Goal: Register for event/course

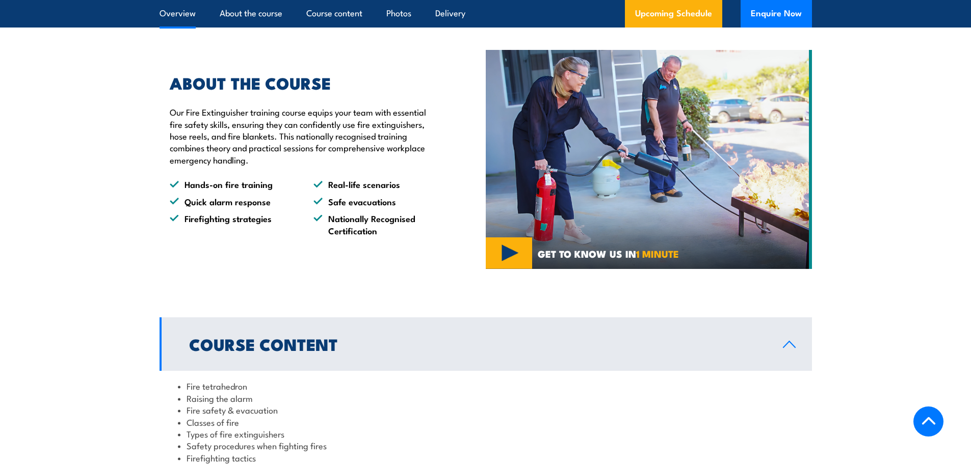
scroll to position [510, 0]
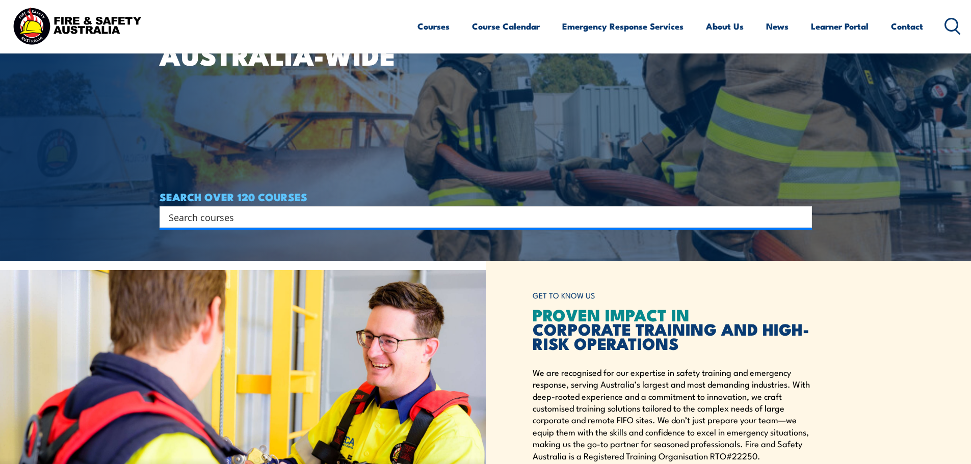
scroll to position [102, 0]
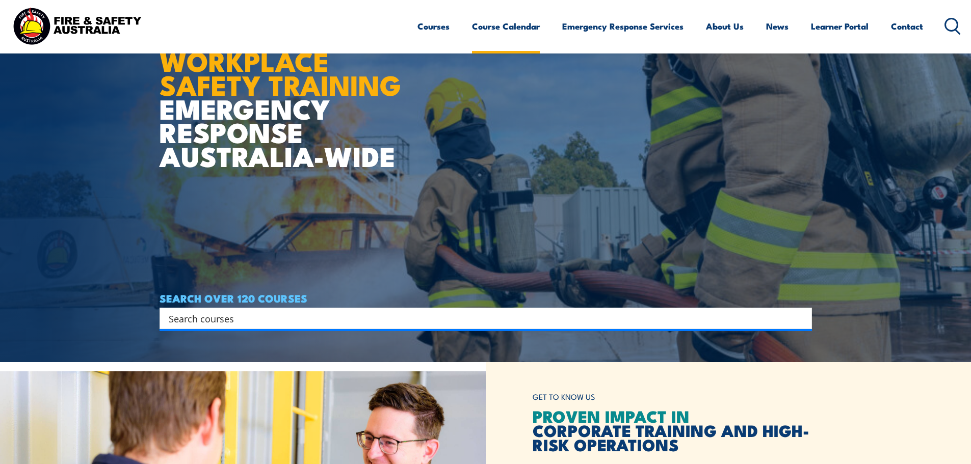
click at [490, 18] on link "Course Calendar" at bounding box center [506, 26] width 68 height 27
click at [484, 23] on link "Course Calendar" at bounding box center [506, 26] width 68 height 27
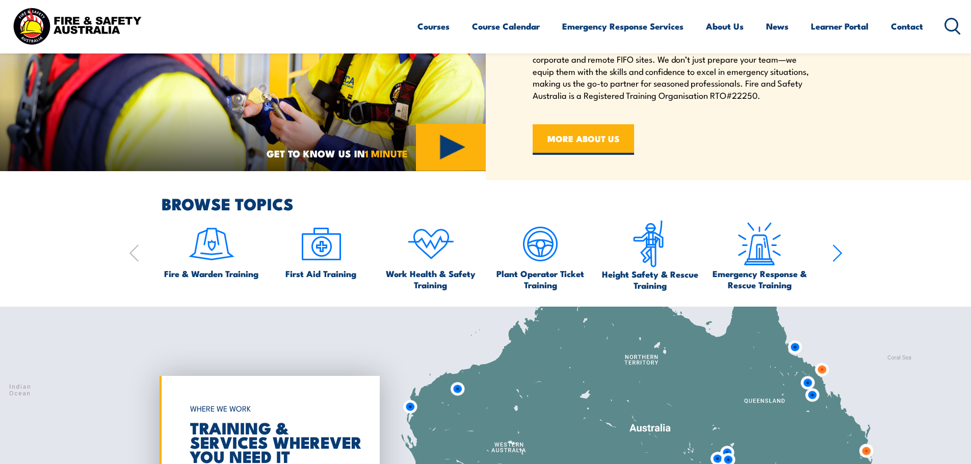
scroll to position [611, 0]
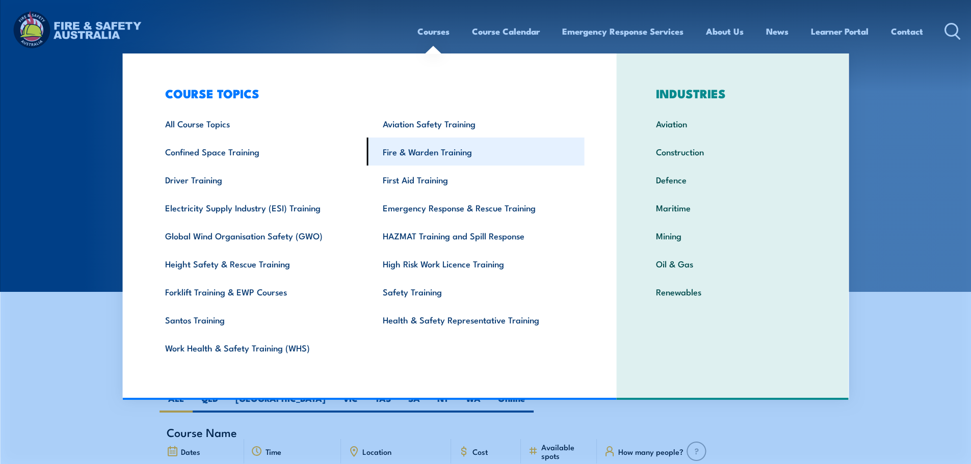
click at [415, 149] on link "Fire & Warden Training" at bounding box center [476, 152] width 218 height 28
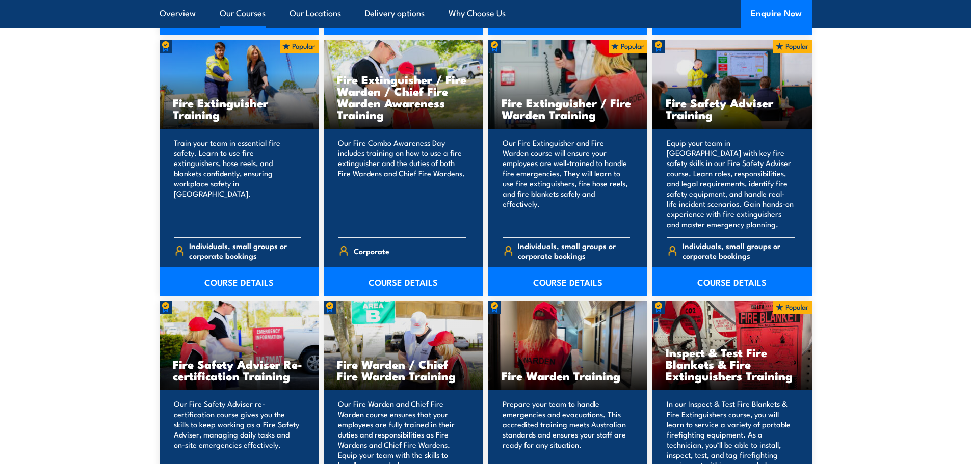
scroll to position [1070, 0]
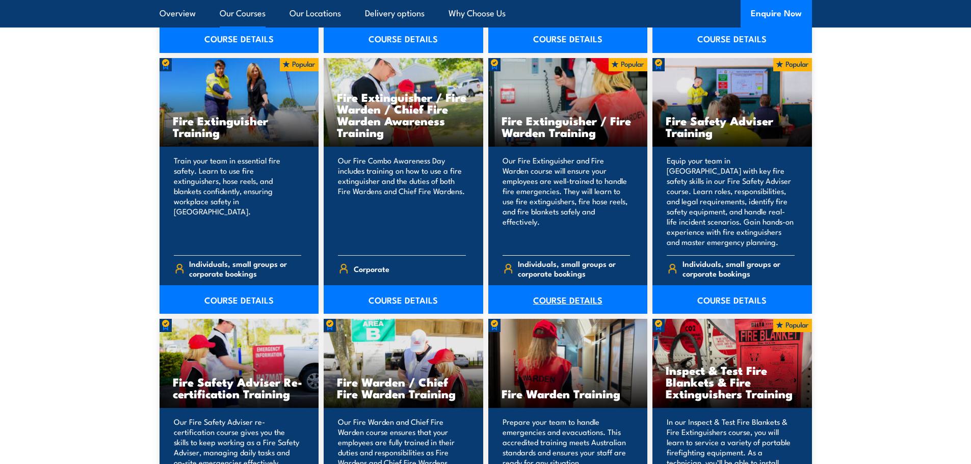
click at [562, 295] on link "COURSE DETAILS" at bounding box center [567, 299] width 159 height 29
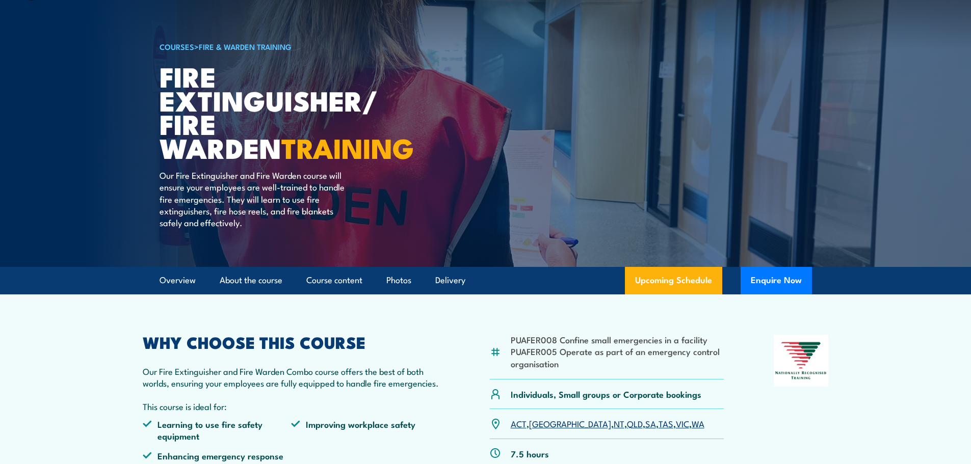
scroll to position [153, 0]
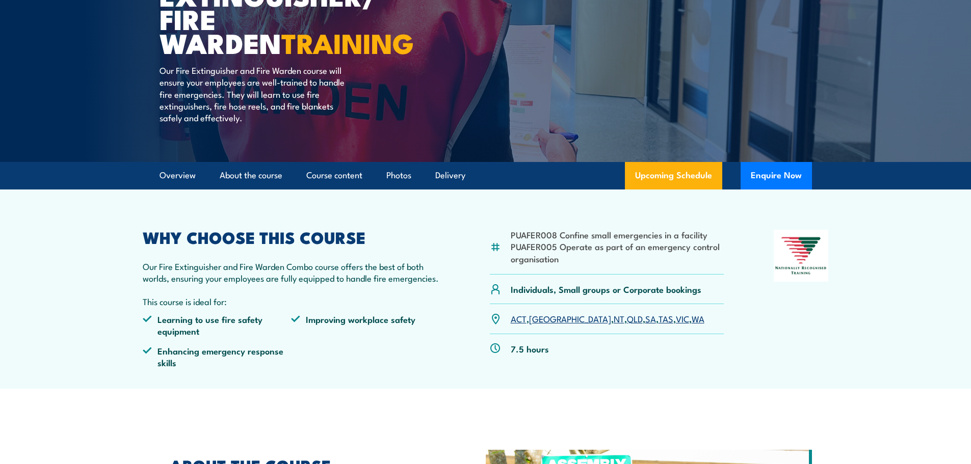
click at [544, 316] on link "[GEOGRAPHIC_DATA]" at bounding box center [570, 318] width 82 height 12
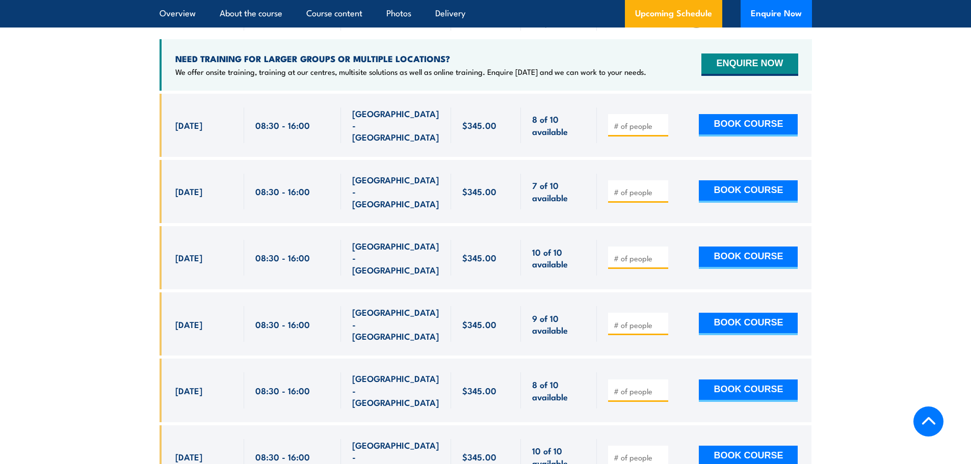
scroll to position [1673, 0]
